Goal: Transaction & Acquisition: Purchase product/service

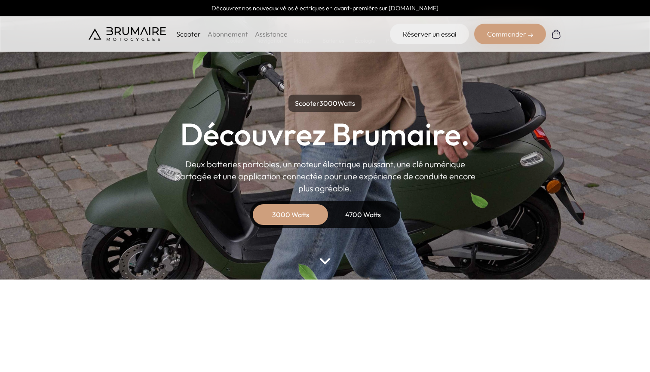
click at [350, 216] on div "4700 Watts" at bounding box center [363, 214] width 69 height 21
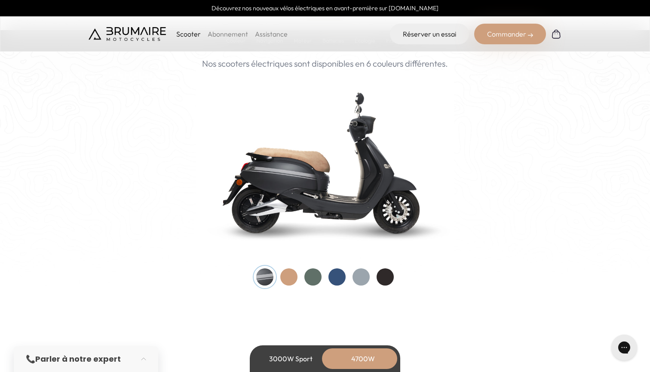
scroll to position [890, 0]
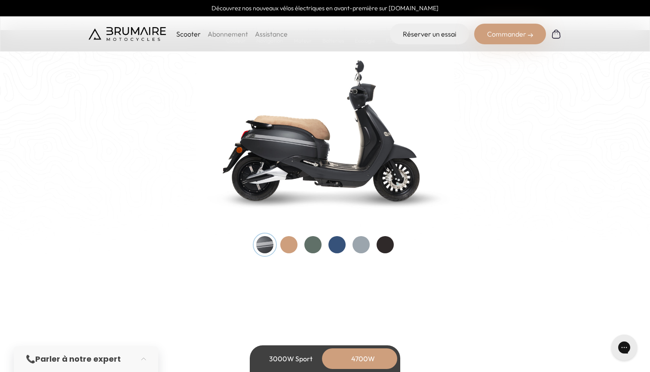
click at [316, 246] on div at bounding box center [313, 244] width 17 height 17
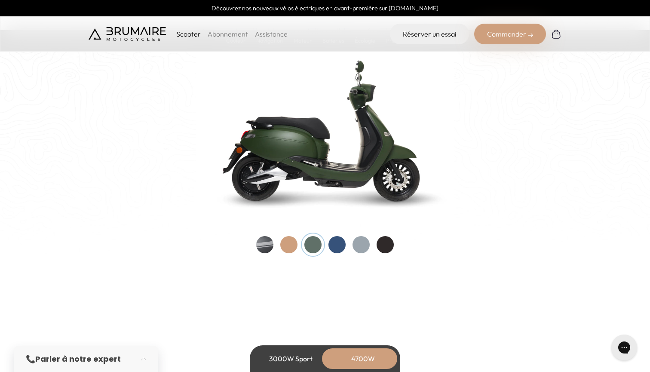
click at [283, 248] on div at bounding box center [288, 244] width 17 height 17
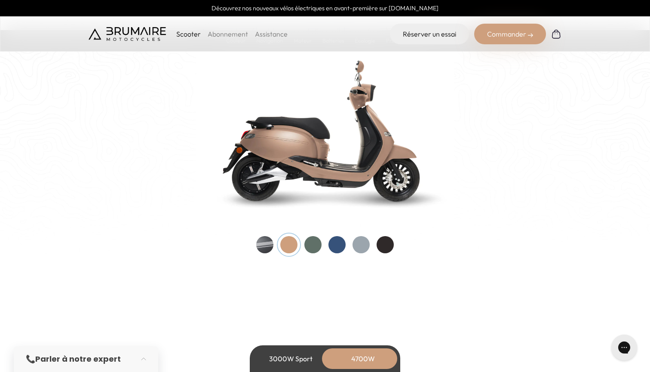
click at [305, 247] on div at bounding box center [313, 244] width 17 height 17
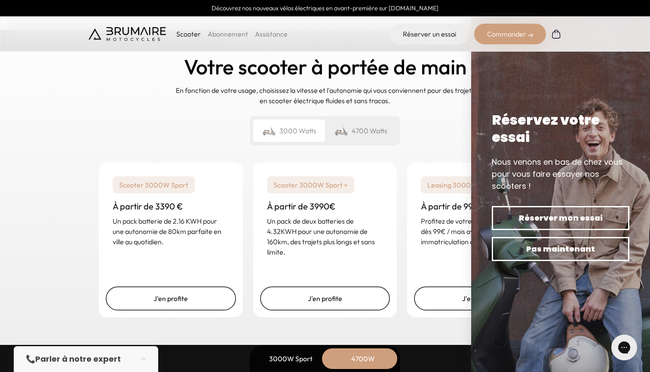
scroll to position [2123, 0]
click at [151, 129] on div "Un rêve abordable Votre scooter à portée de main En fonction de votre usage, ch…" at bounding box center [325, 88] width 473 height 128
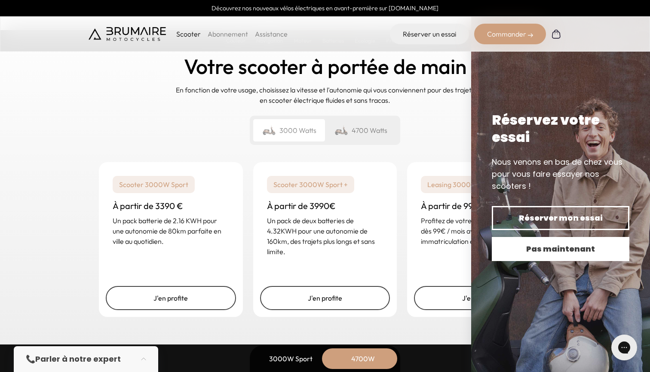
click at [503, 256] on button "Pas maintenant" at bounding box center [561, 249] width 138 height 24
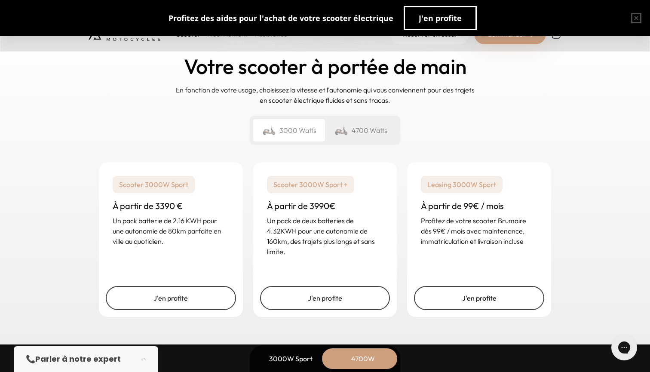
click at [371, 120] on div "4700 Watts" at bounding box center [361, 130] width 72 height 22
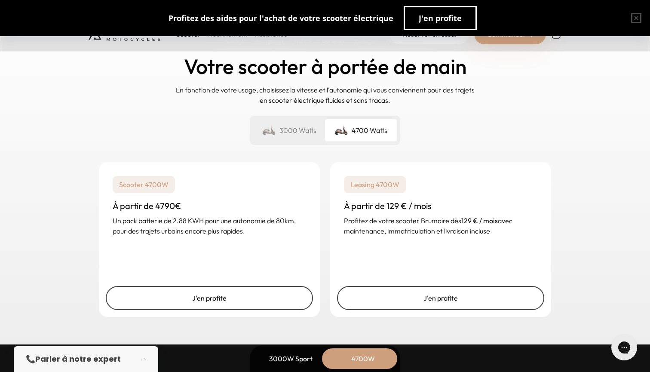
click at [310, 133] on div "3000 Watts" at bounding box center [289, 130] width 72 height 22
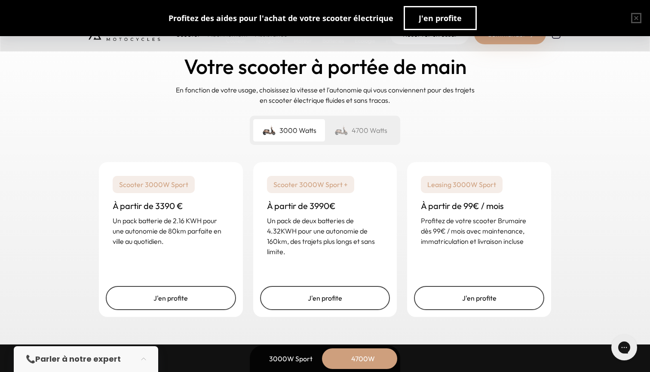
click at [354, 140] on pricing-list-variant-selector "3000 Watts 4700 Watts" at bounding box center [325, 130] width 151 height 29
click at [354, 128] on div "4700 Watts" at bounding box center [361, 130] width 72 height 22
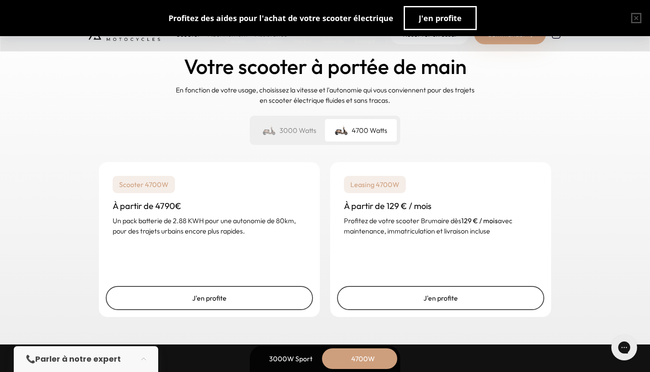
click at [299, 134] on div "3000 Watts" at bounding box center [289, 130] width 72 height 22
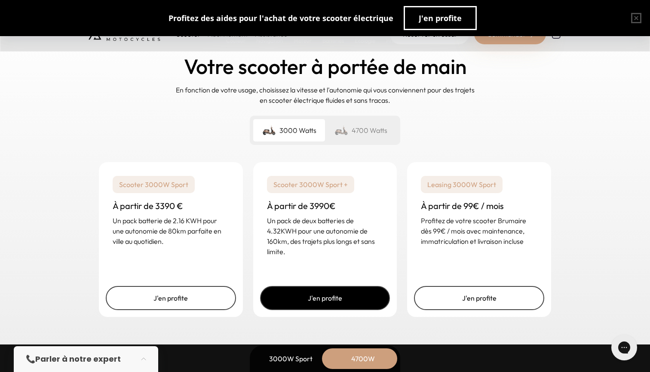
click at [296, 293] on link "J'en profite" at bounding box center [325, 298] width 130 height 24
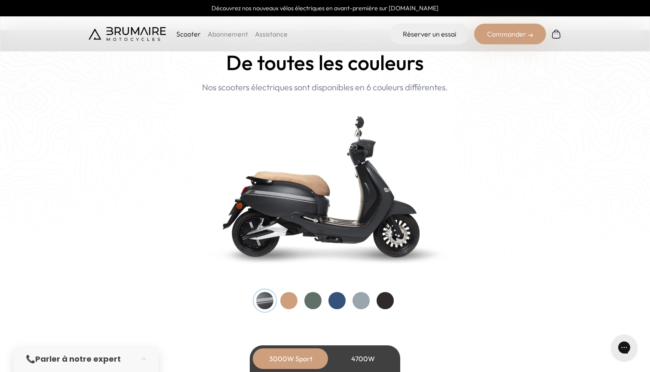
scroll to position [834, 0]
click at [307, 303] on div at bounding box center [313, 300] width 17 height 17
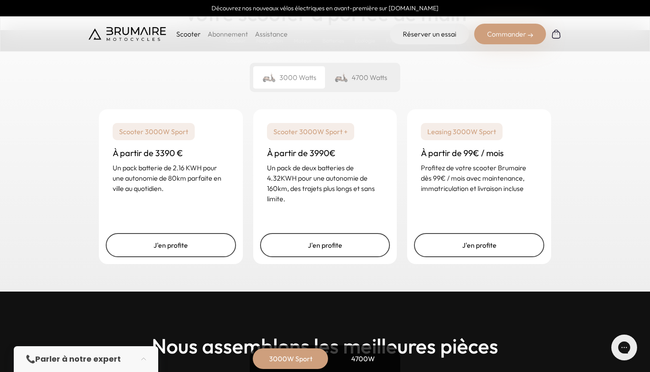
scroll to position [2086, 0]
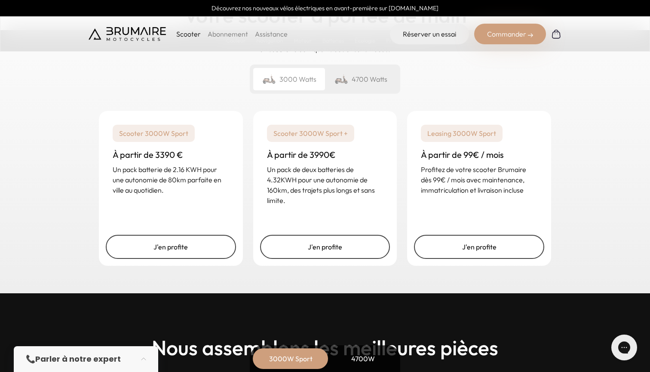
click at [504, 35] on div "Commander" at bounding box center [510, 34] width 72 height 21
